Goal: Task Accomplishment & Management: Complete application form

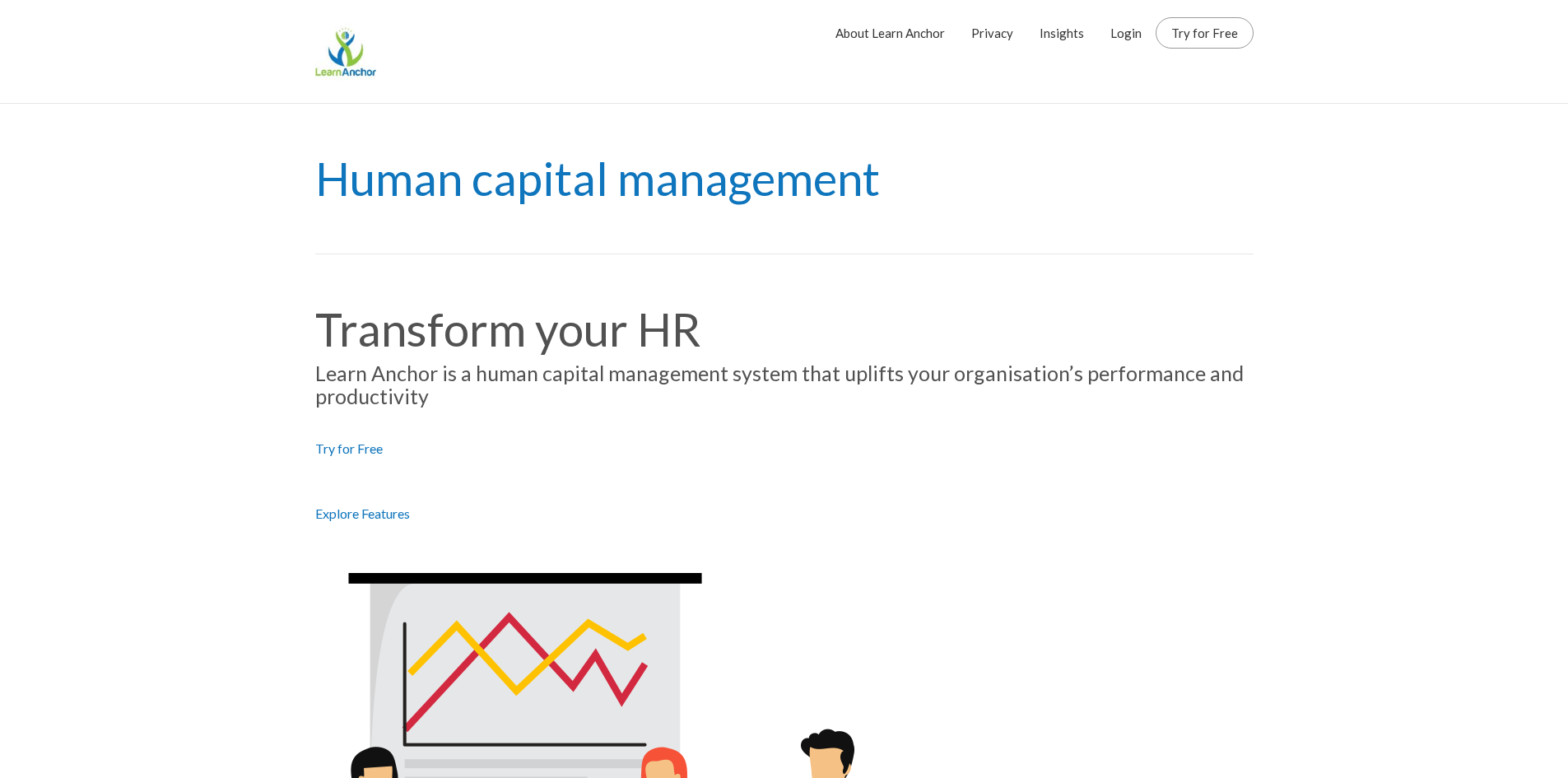
click at [1147, 37] on li "Login" at bounding box center [1126, 32] width 56 height 41
click at [1140, 33] on link "Login" at bounding box center [1126, 32] width 31 height 41
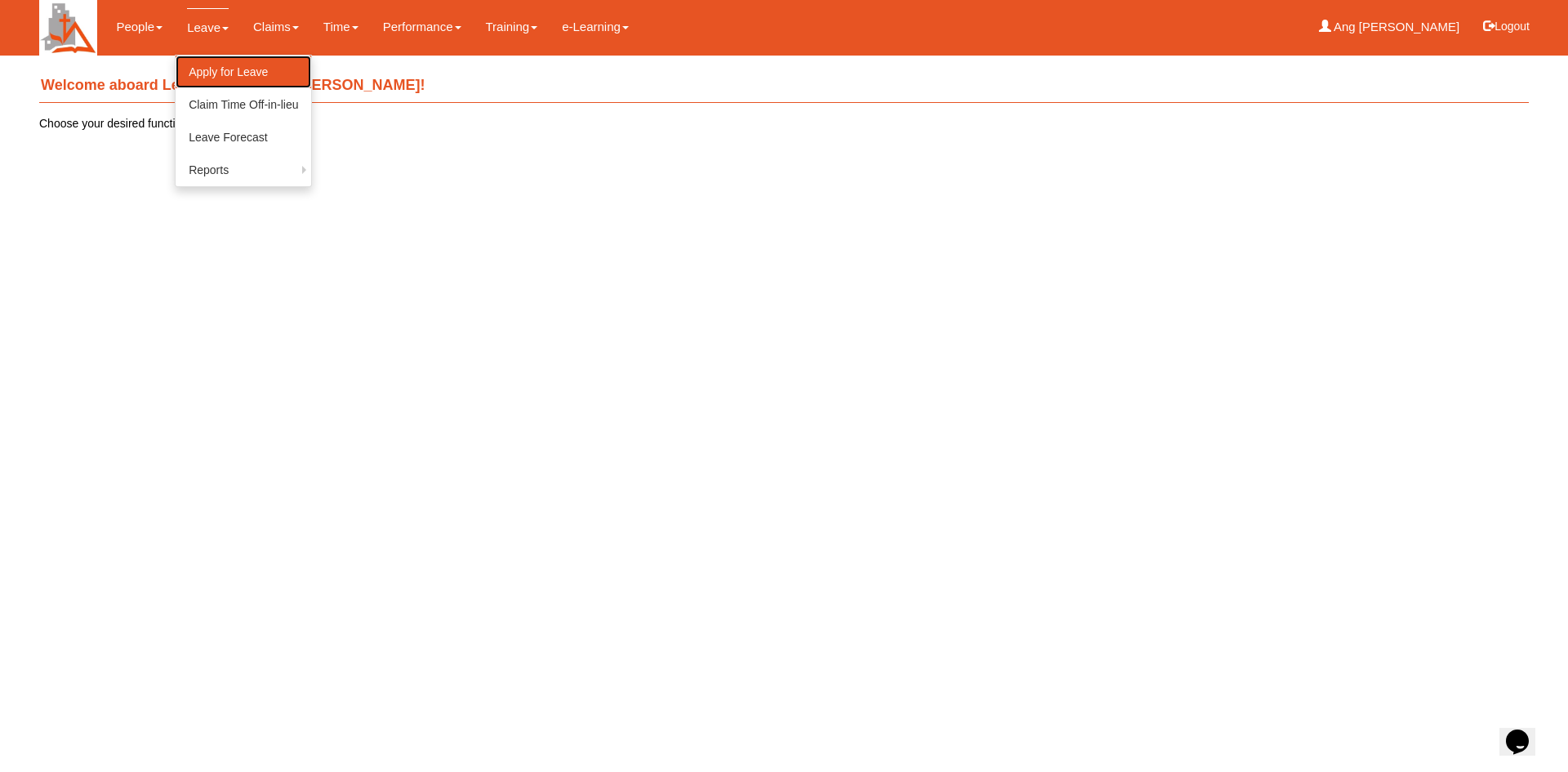
click at [226, 72] on link "Apply for Leave" at bounding box center [243, 72] width 136 height 33
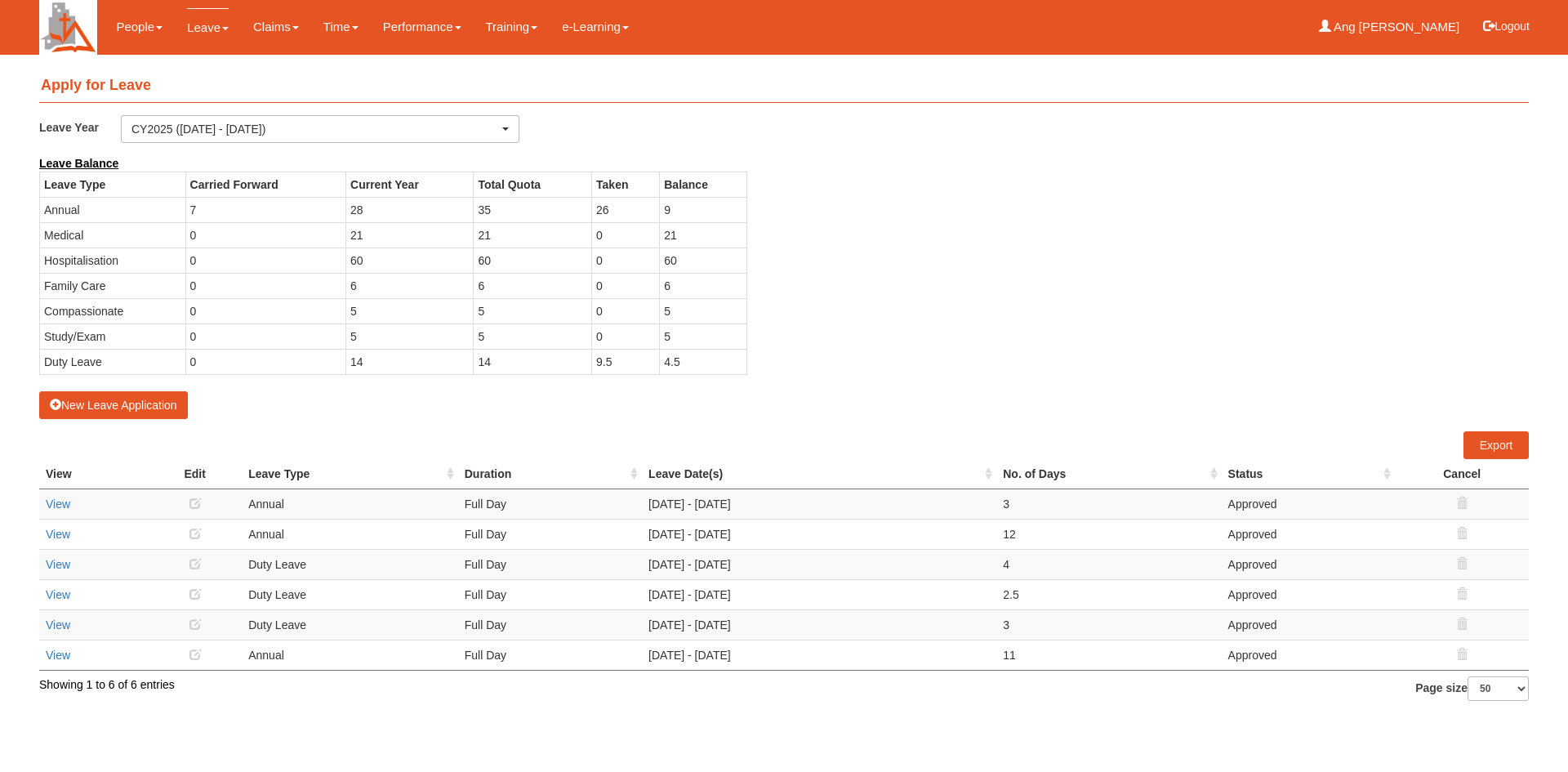
select select "50"
click at [809, 142] on div "Leave Year CY2026 ([DATE] - [DATE]) CY2025 ([DATE] - [DATE]) CY2024 ([DATE] - […" at bounding box center [784, 135] width 1515 height 40
click at [926, 119] on div "Leave Year CY2026 ([DATE] - [DATE]) CY2025 ([DATE] - [DATE]) CY2024 ([DATE] - […" at bounding box center [784, 135] width 1515 height 40
